Goal: Information Seeking & Learning: Learn about a topic

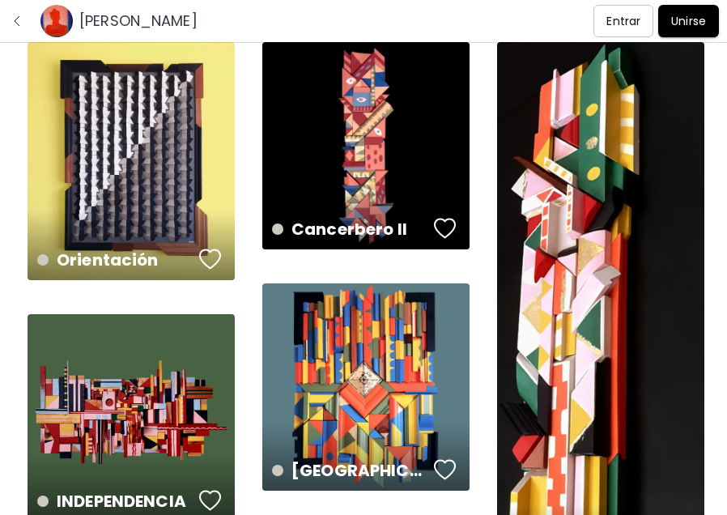
click at [197, 91] on div "Orientación 50 x 70 cm" at bounding box center [131, 161] width 207 height 238
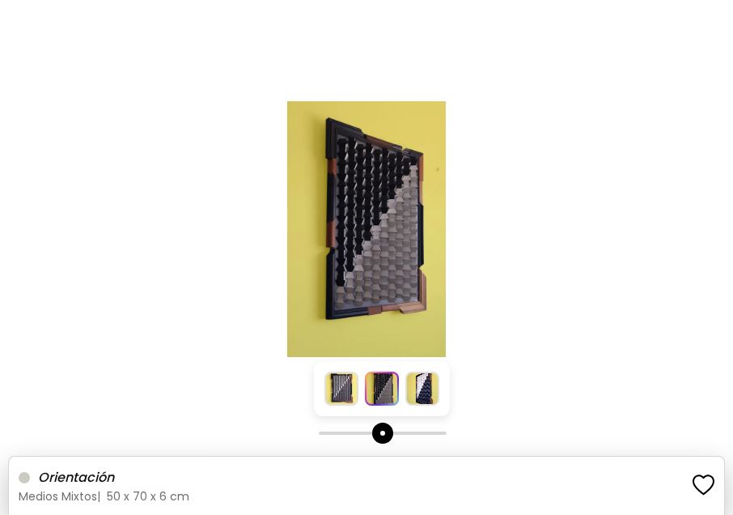
drag, startPoint x: 368, startPoint y: 430, endPoint x: 396, endPoint y: 430, distance: 28.3
click at [393, 430] on span at bounding box center [382, 432] width 21 height 21
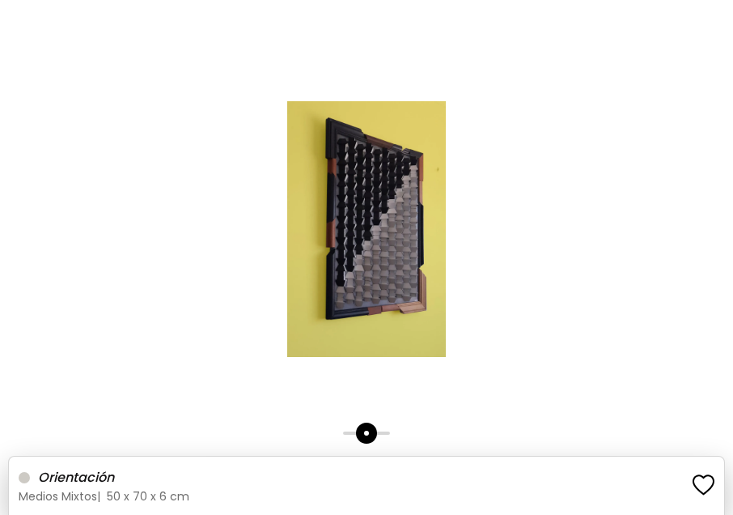
click at [387, 431] on span at bounding box center [366, 432] width 47 height 3
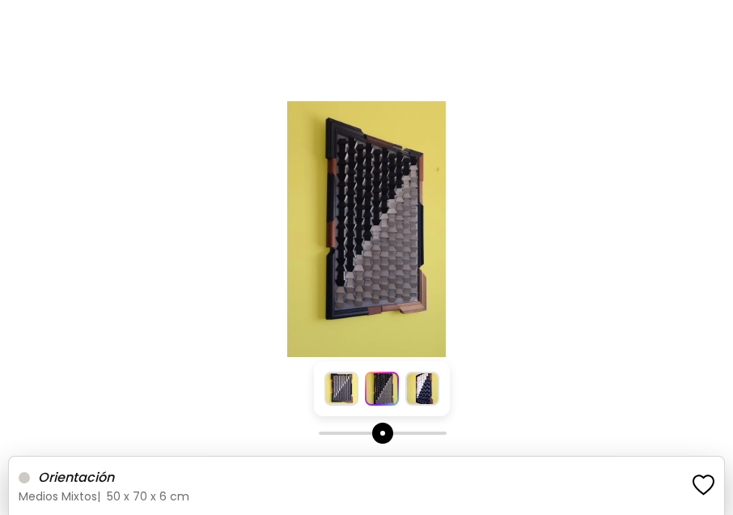
click at [387, 430] on span at bounding box center [382, 432] width 21 height 21
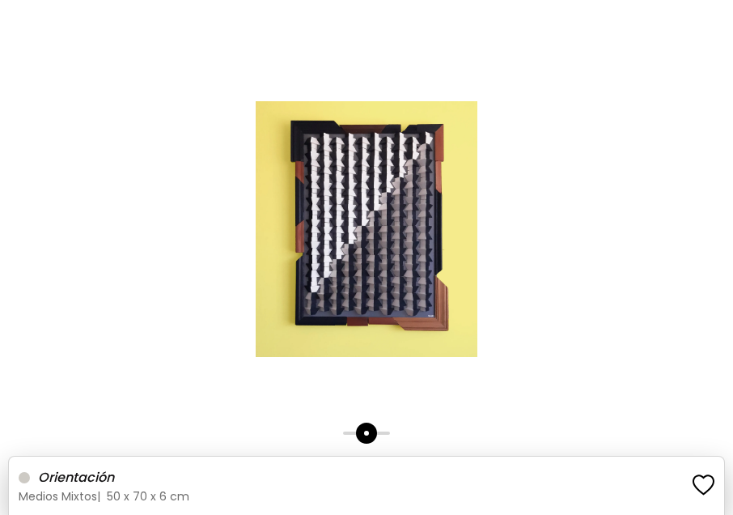
click at [134, 479] on h6 "Orientación" at bounding box center [360, 477] width 644 height 21
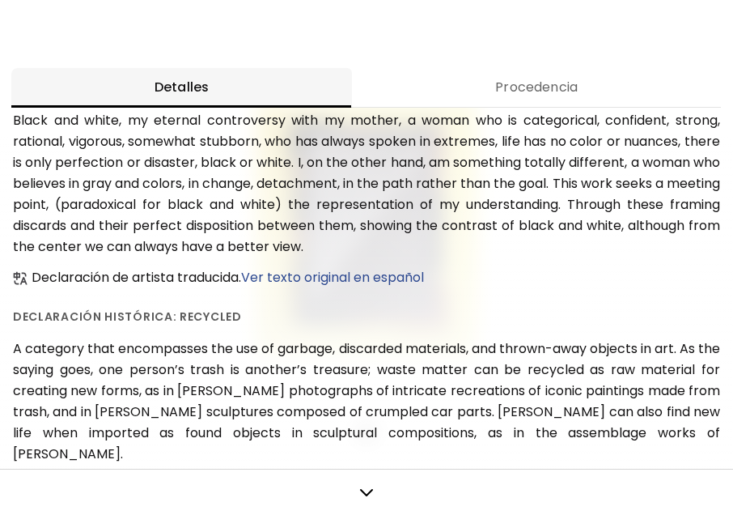
scroll to position [437, 0]
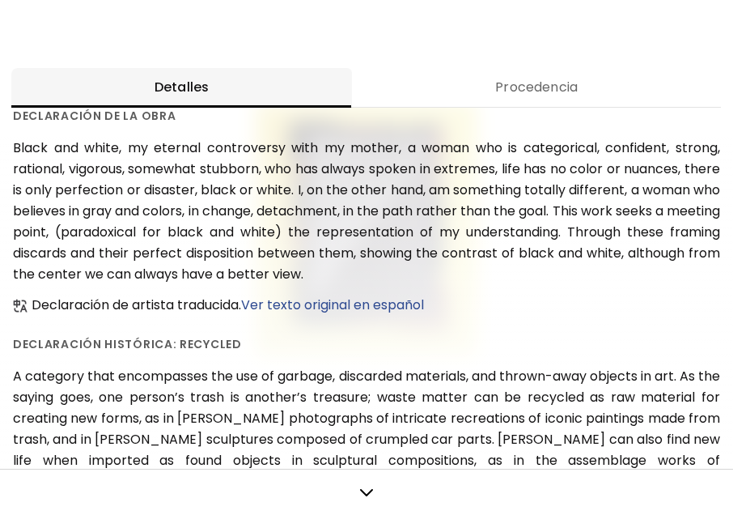
click at [388, 305] on span "Ver texto original en español" at bounding box center [332, 304] width 183 height 19
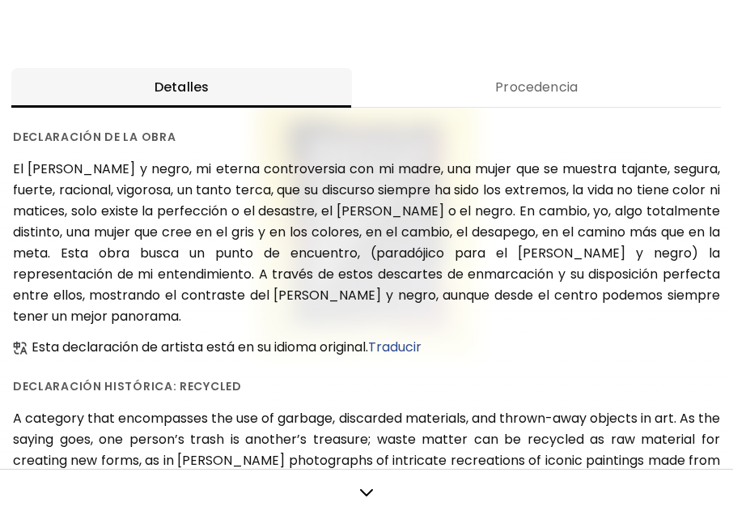
scroll to position [415, 0]
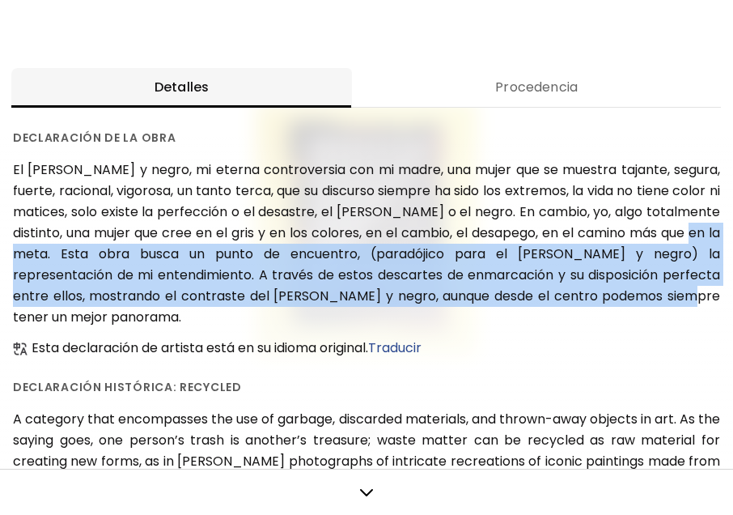
drag, startPoint x: 86, startPoint y: 321, endPoint x: 15, endPoint y: 256, distance: 96.2
click at [15, 256] on h6 "El [PERSON_NAME] y negro, mi eterna controversia con mi madre, una mujer que se…" at bounding box center [366, 243] width 707 height 168
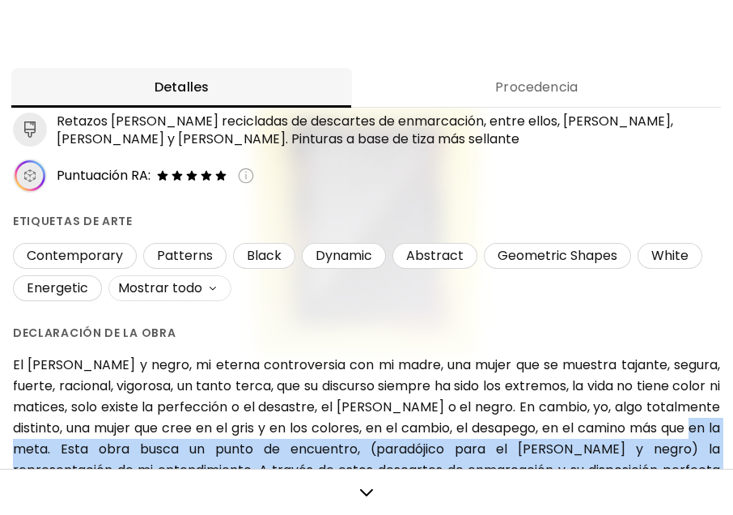
scroll to position [222, 0]
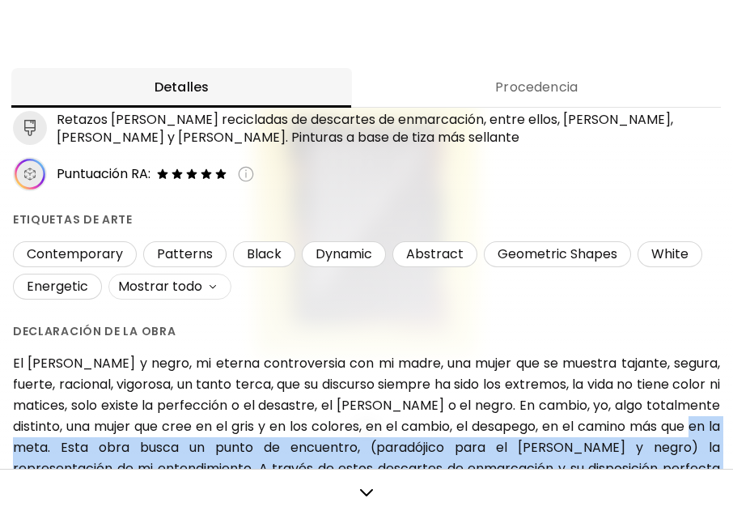
click at [571, 257] on span "Geometric Shapes" at bounding box center [557, 254] width 139 height 18
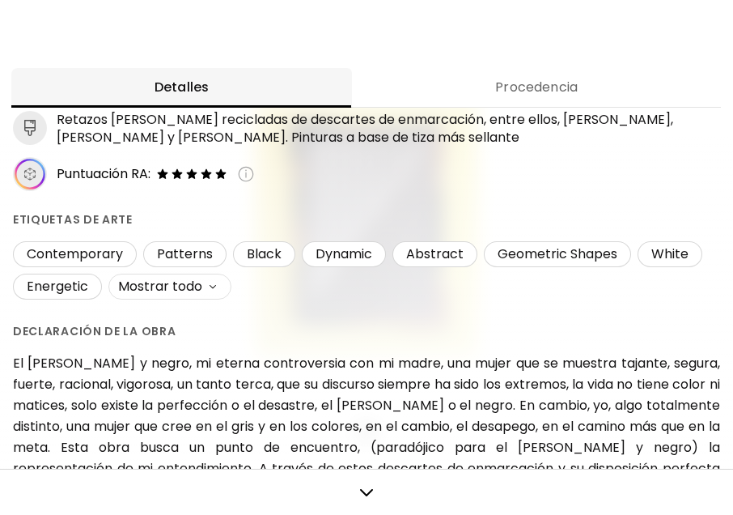
click at [566, 255] on span "Geometric Shapes" at bounding box center [557, 254] width 139 height 18
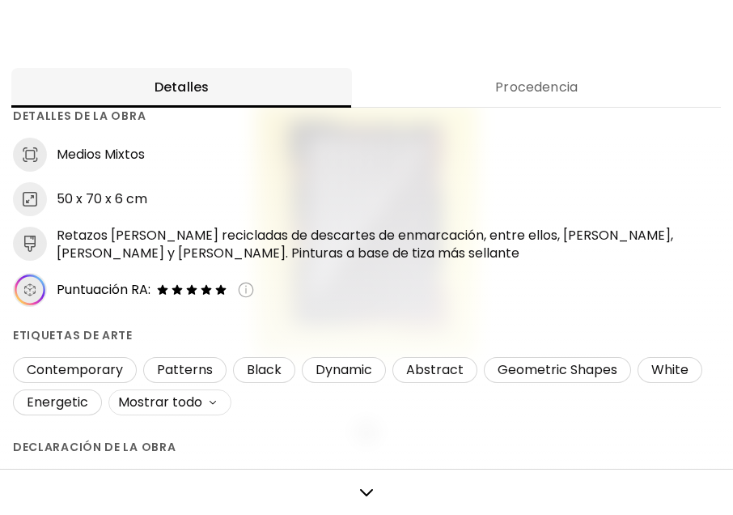
scroll to position [103, 0]
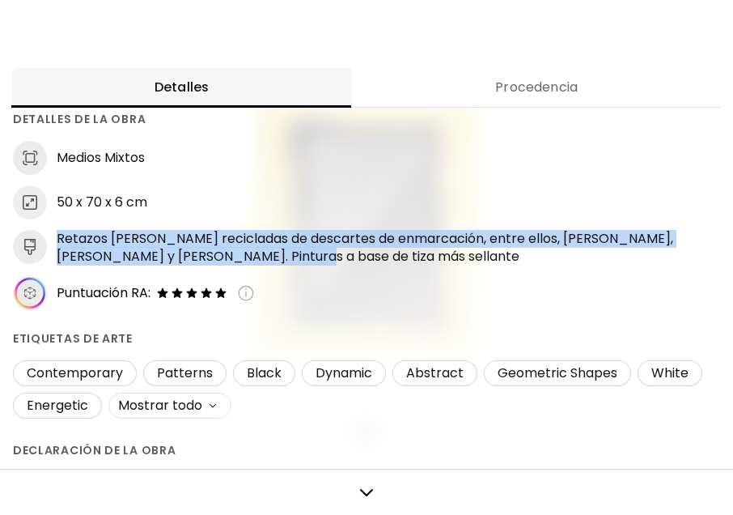
drag, startPoint x: 241, startPoint y: 263, endPoint x: 54, endPoint y: 214, distance: 193.3
click at [54, 214] on div "Medios Mixtos 50 x 70 x 6 cm Retazos [PERSON_NAME] recicladas de descartes de e…" at bounding box center [366, 225] width 707 height 169
copy div "Retazos [PERSON_NAME] recicladas de descartes de enmarcación, entre ellos, [PER…"
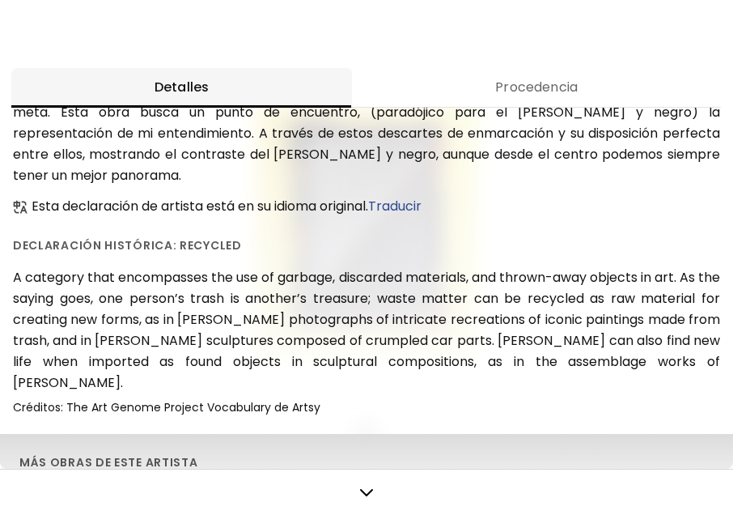
scroll to position [518, 0]
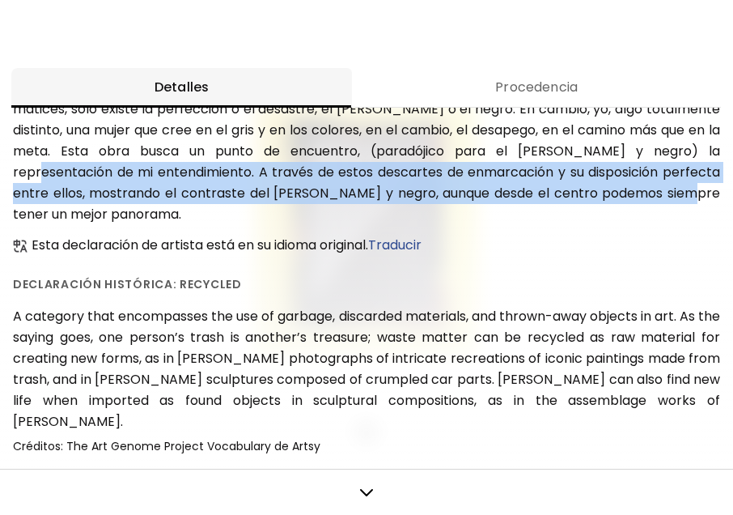
drag, startPoint x: 45, startPoint y: 167, endPoint x: 30, endPoint y: 155, distance: 19.6
click at [30, 155] on h6 "El [PERSON_NAME] y negro, mi eterna controversia con mi madre, una mujer que se…" at bounding box center [366, 141] width 707 height 168
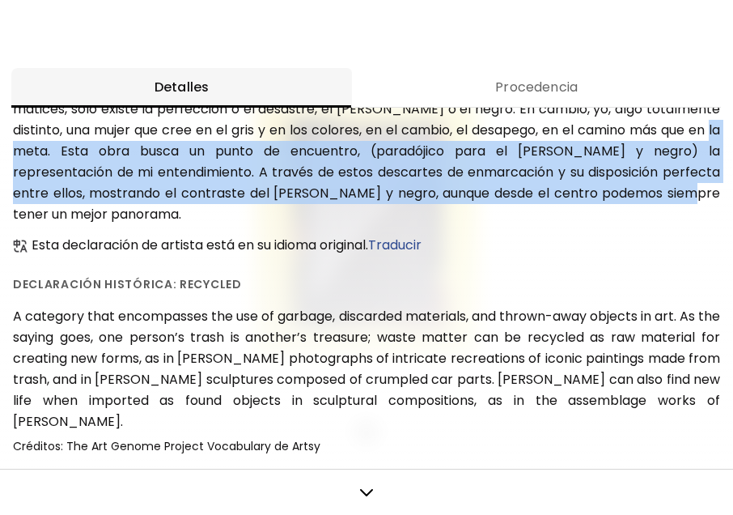
click at [97, 227] on div "El [PERSON_NAME] y negro, mi eterna controversia con mi madre, una mujer que se…" at bounding box center [366, 156] width 707 height 199
drag, startPoint x: 87, startPoint y: 215, endPoint x: 6, endPoint y: 146, distance: 106.2
copy h6 "Esta obra busca un punto de encuentro, (paradójico para el [PERSON_NAME] y negr…"
